Goal: Task Accomplishment & Management: Use online tool/utility

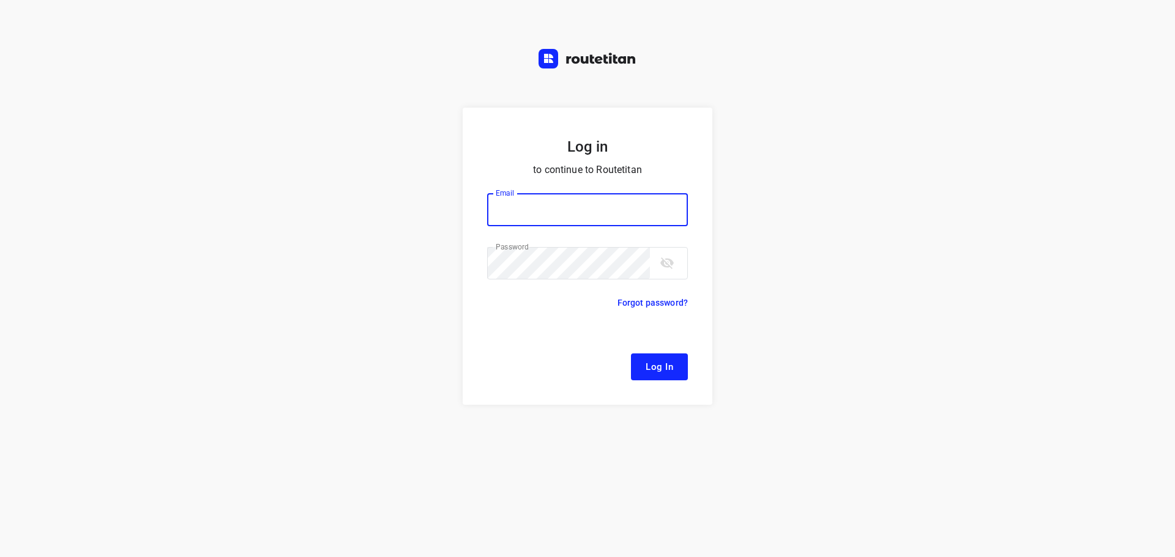
type input "[EMAIL_ADDRESS][DOMAIN_NAME]"
click at [663, 362] on span "Log In" at bounding box center [659, 367] width 28 height 16
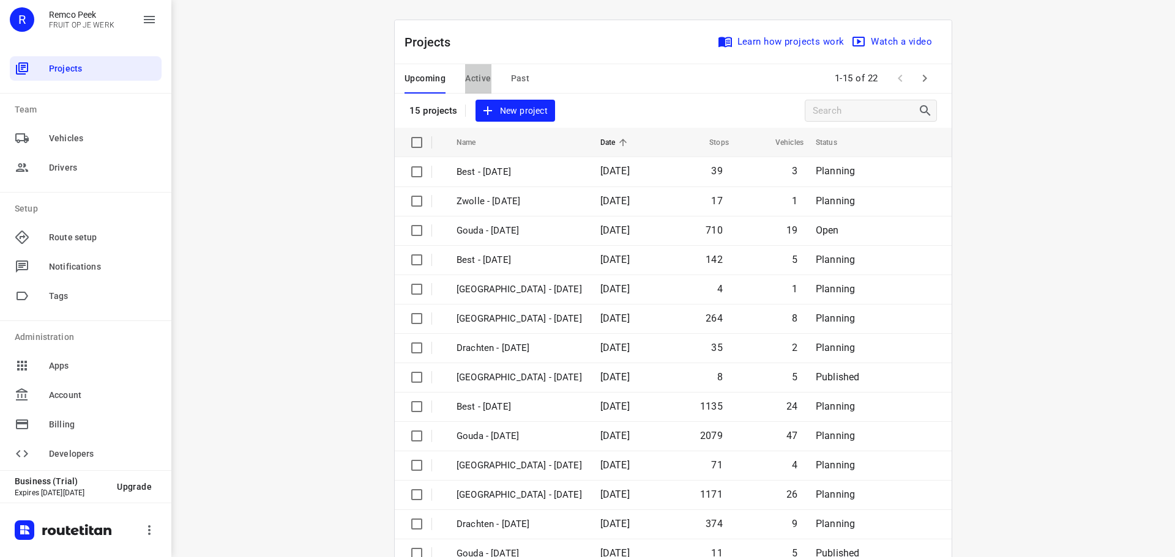
click at [478, 74] on span "Active" at bounding box center [478, 78] width 26 height 15
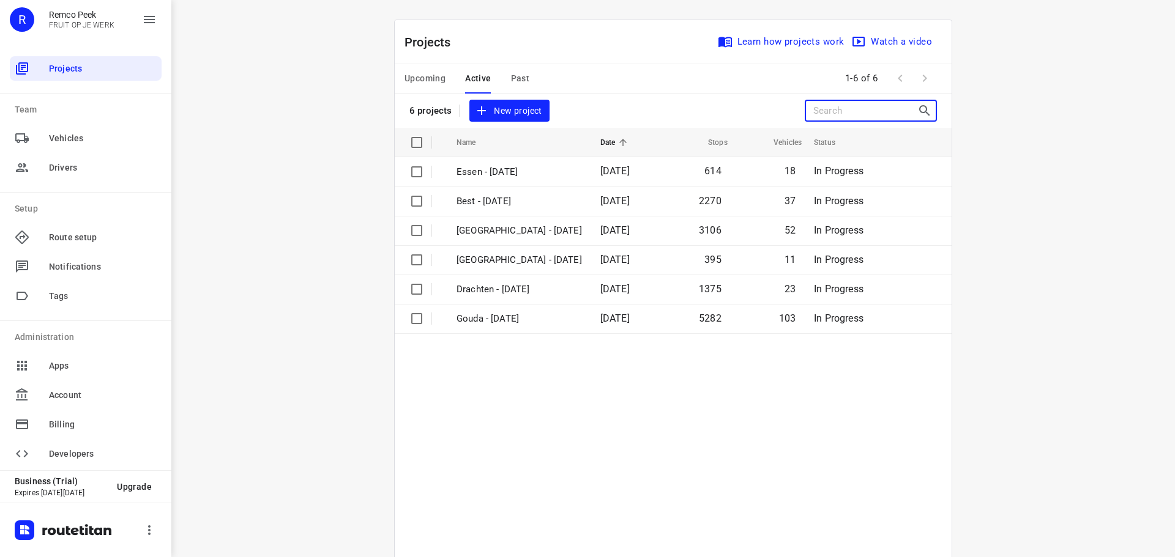
click at [869, 116] on input "Search projects" at bounding box center [865, 111] width 104 height 19
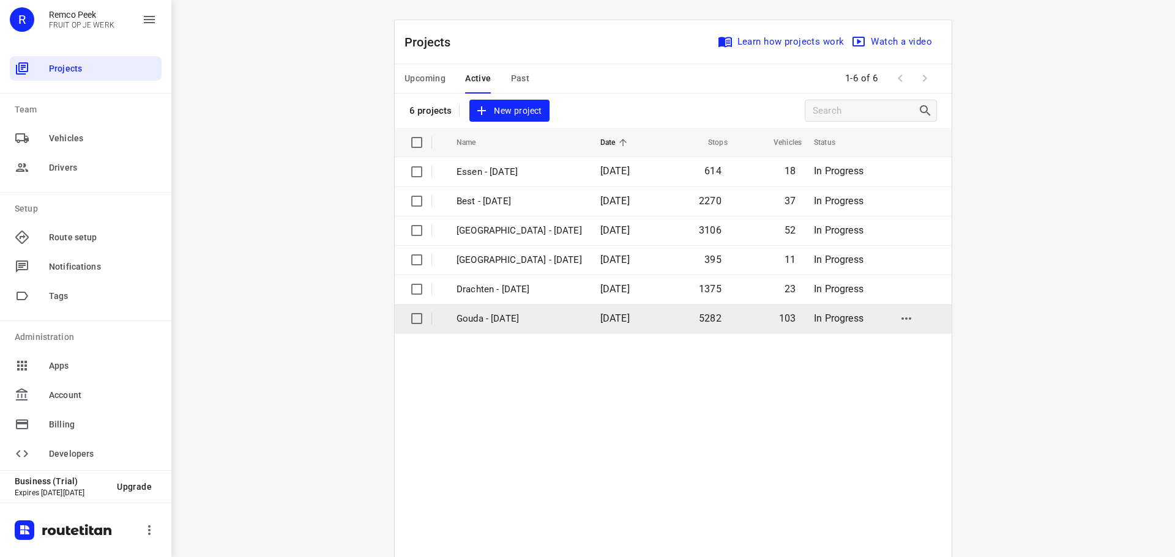
click at [487, 319] on p "Gouda - [DATE]" at bounding box center [518, 319] width 125 height 14
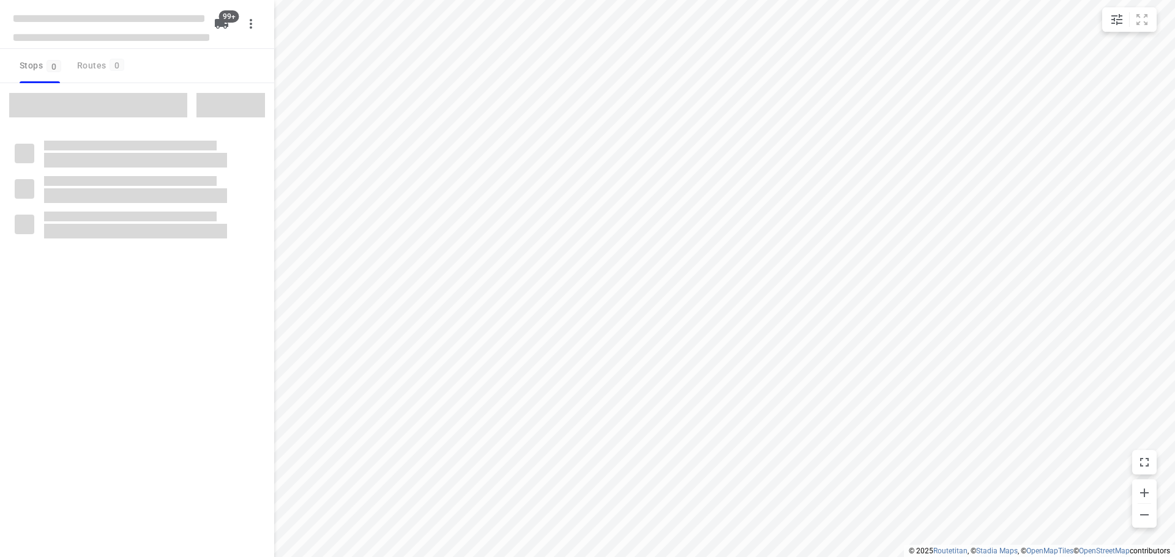
checkbox input "true"
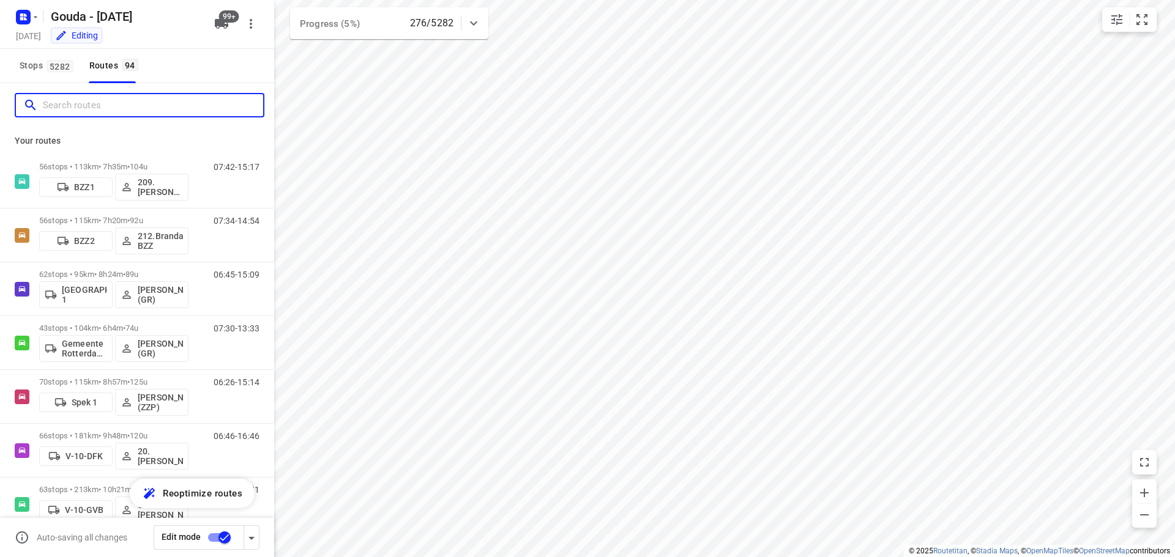
click at [119, 99] on input "Search routes" at bounding box center [153, 105] width 220 height 19
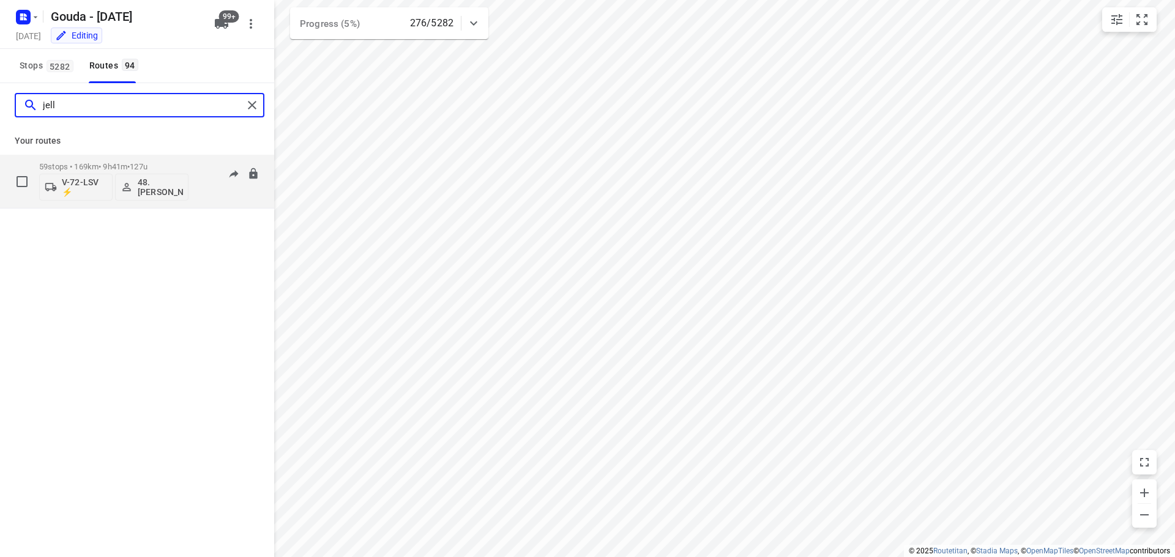
type input "jell"
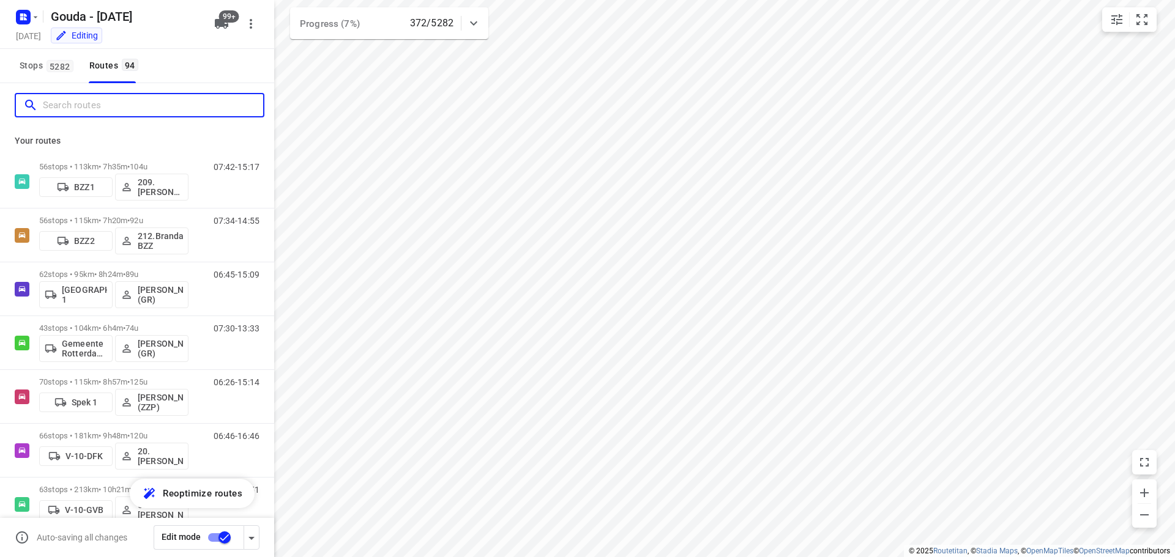
click at [59, 105] on input "Search routes" at bounding box center [153, 105] width 220 height 19
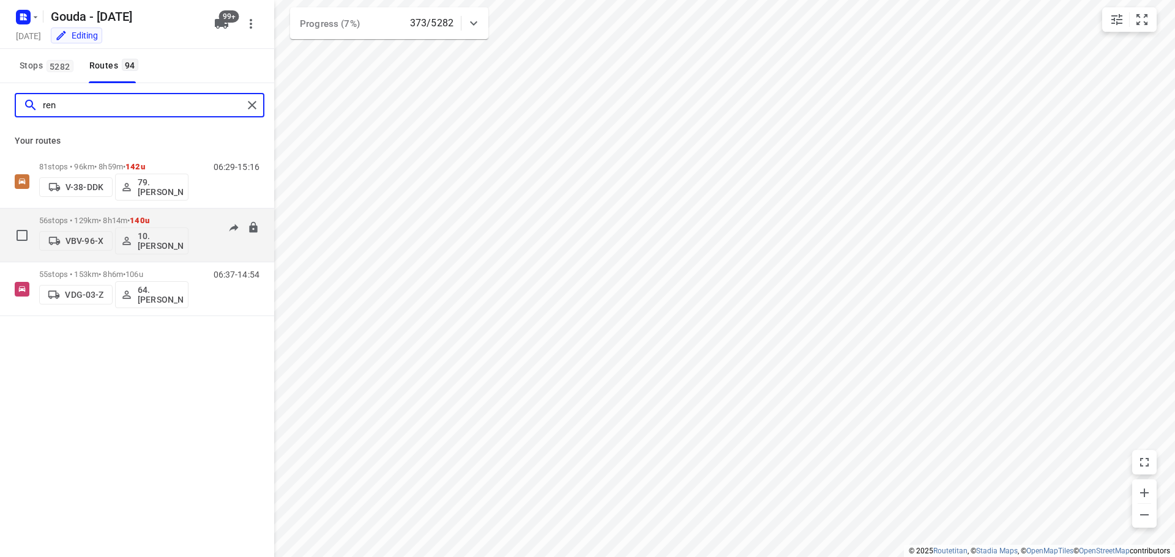
type input "ren"
click at [103, 214] on div "56 stops • 129km • 8h14m • 140u VBV-96-X 10. Rene Steenbergen" at bounding box center [113, 235] width 149 height 51
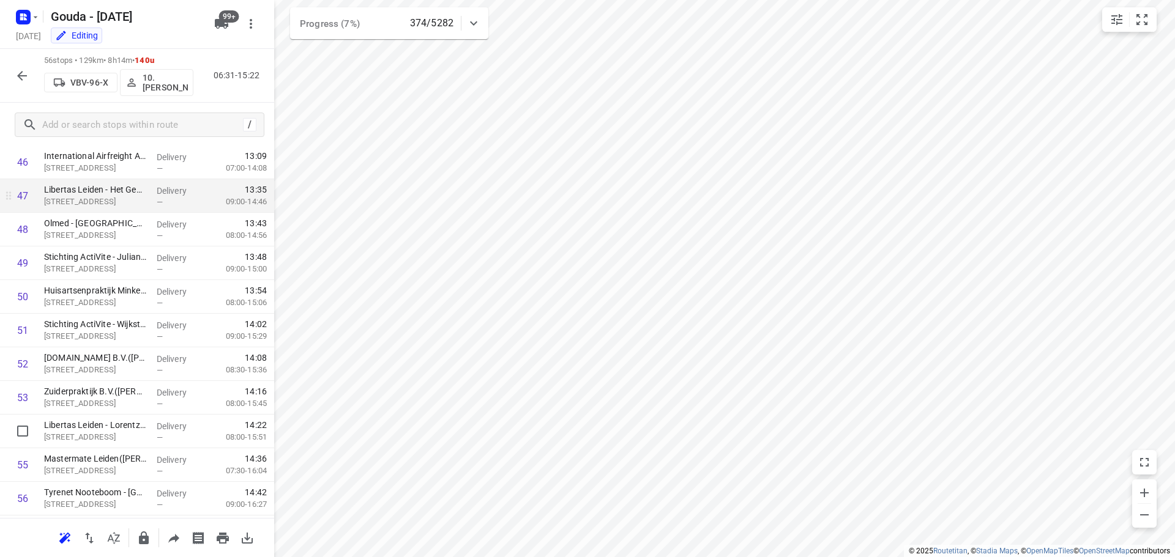
scroll to position [1591, 0]
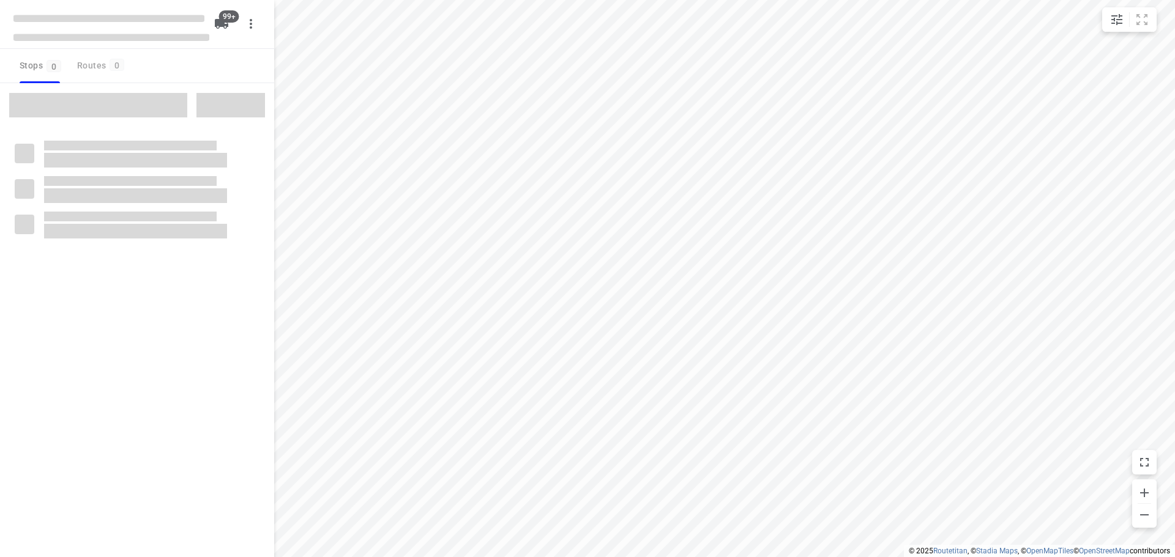
checkbox input "true"
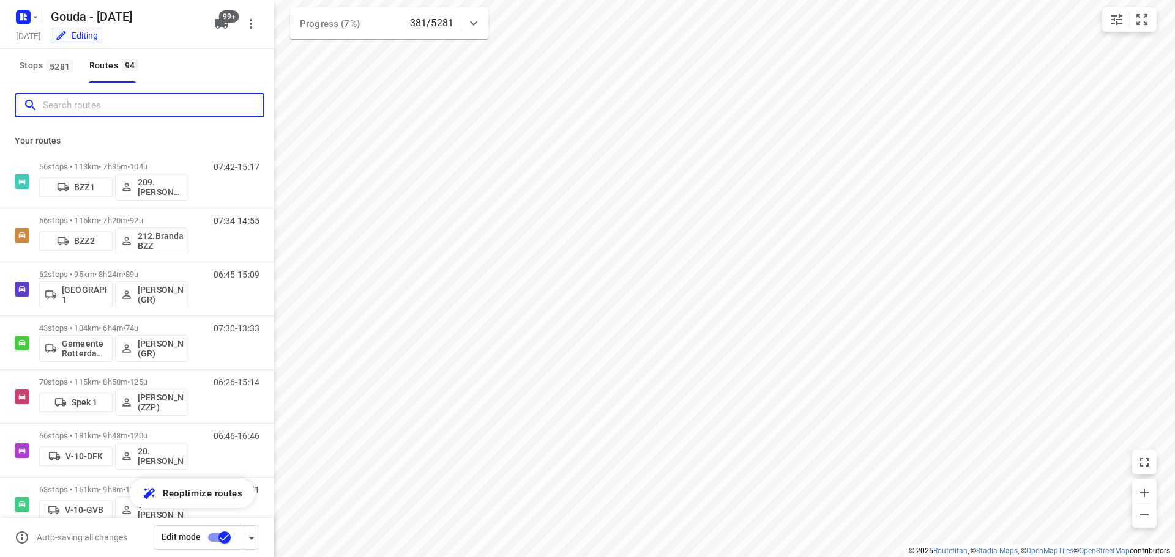
click at [81, 103] on input "Search routes" at bounding box center [153, 105] width 220 height 19
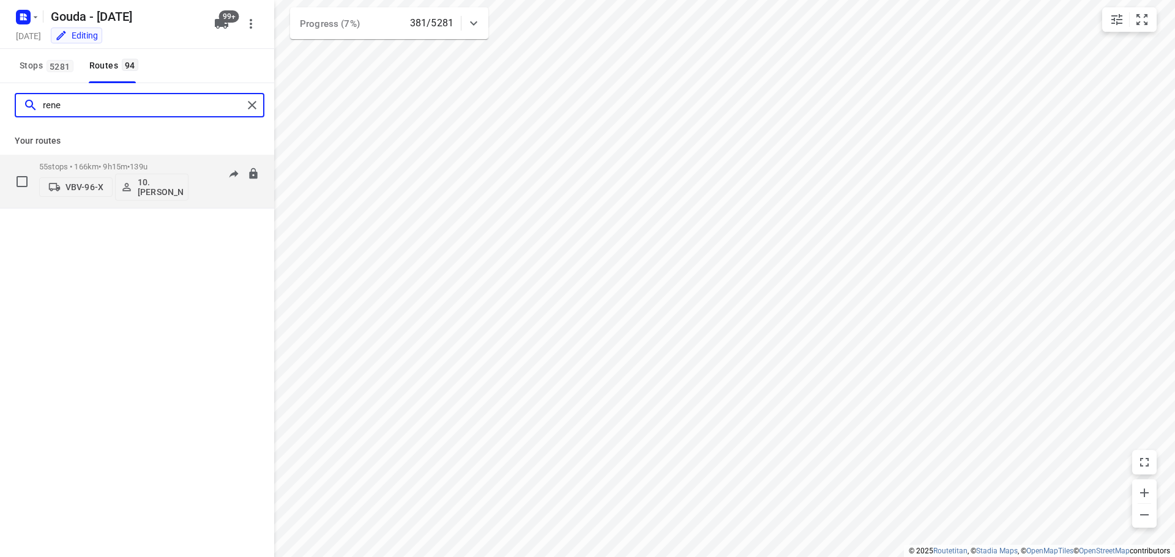
type input "rene"
click at [107, 162] on p "55 stops • 166km • 9h15m • 139u" at bounding box center [113, 166] width 149 height 9
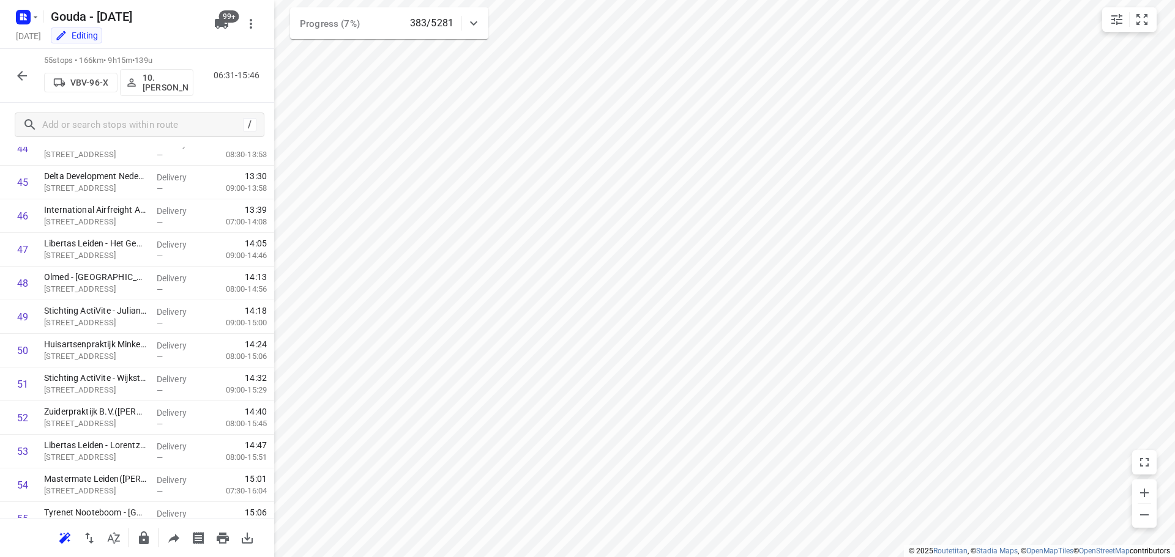
scroll to position [1530, 0]
